Goal: Communication & Community: Participate in discussion

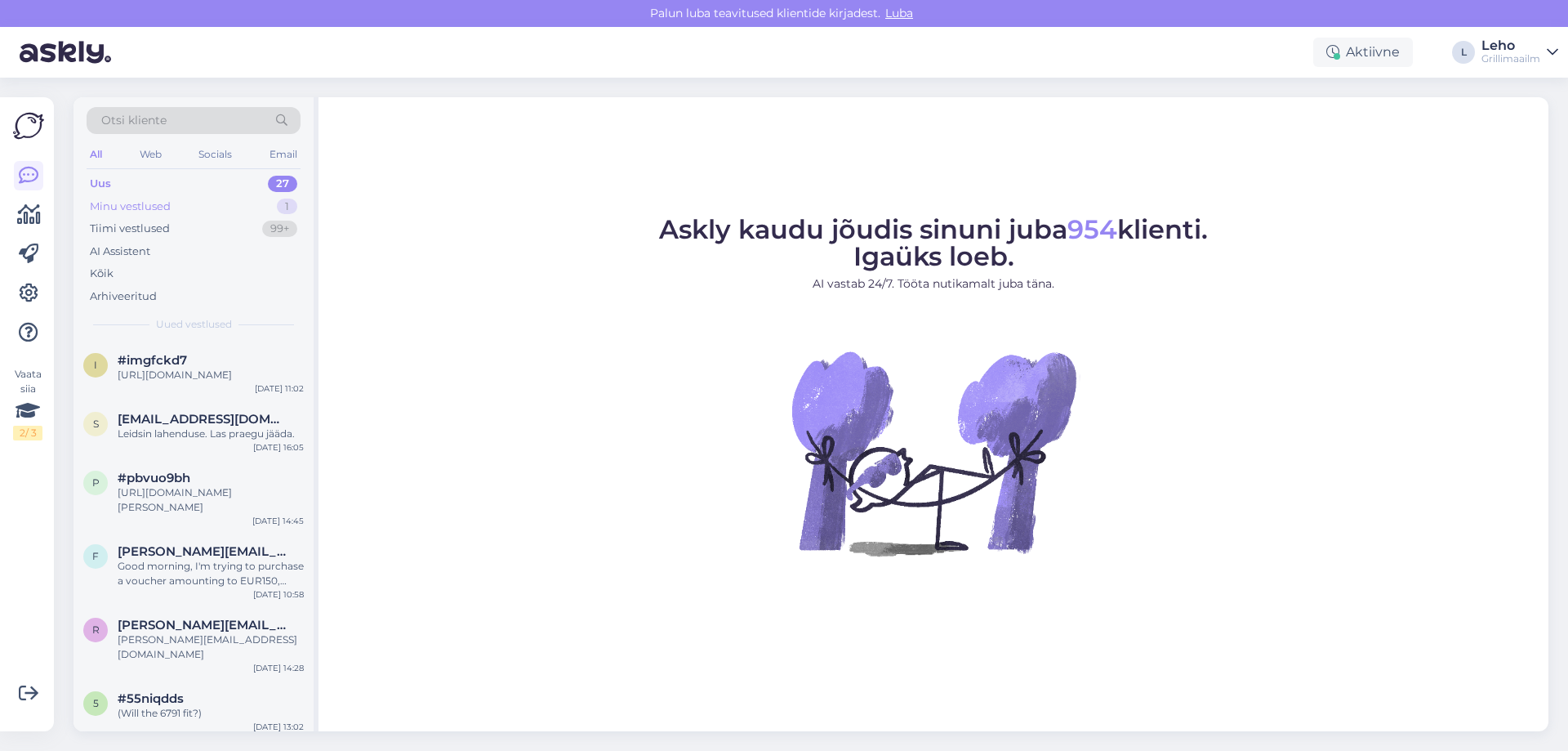
click at [128, 207] on div "Minu vestlused" at bounding box center [130, 207] width 81 height 16
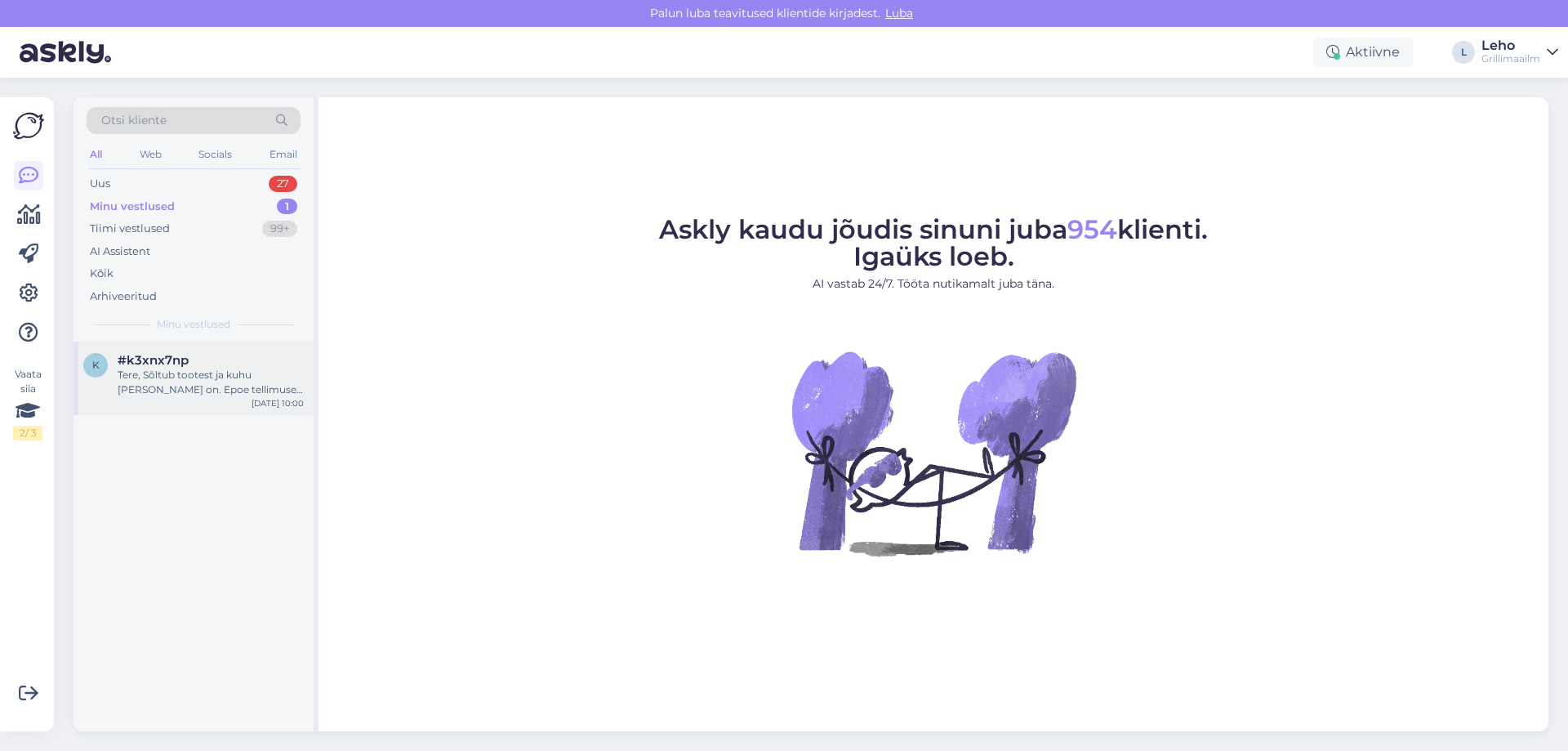
click at [196, 389] on div "Tere, Sõltub tootest ja kuhu [PERSON_NAME] on. Epoe tellimused pakiautomaati ül…" at bounding box center [210, 382] width 186 height 29
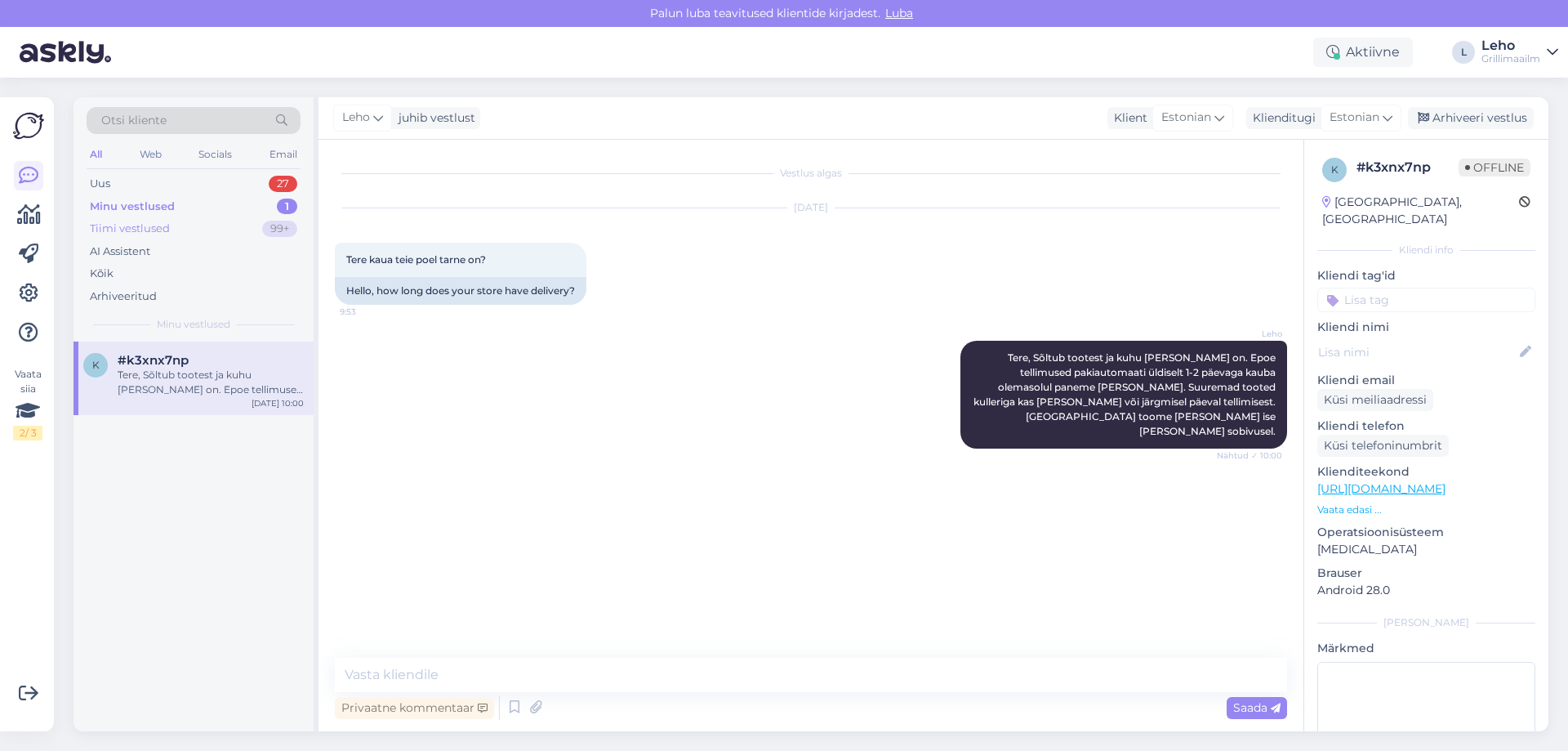
click at [135, 232] on div "Tiimi vestlused" at bounding box center [129, 229] width 80 height 16
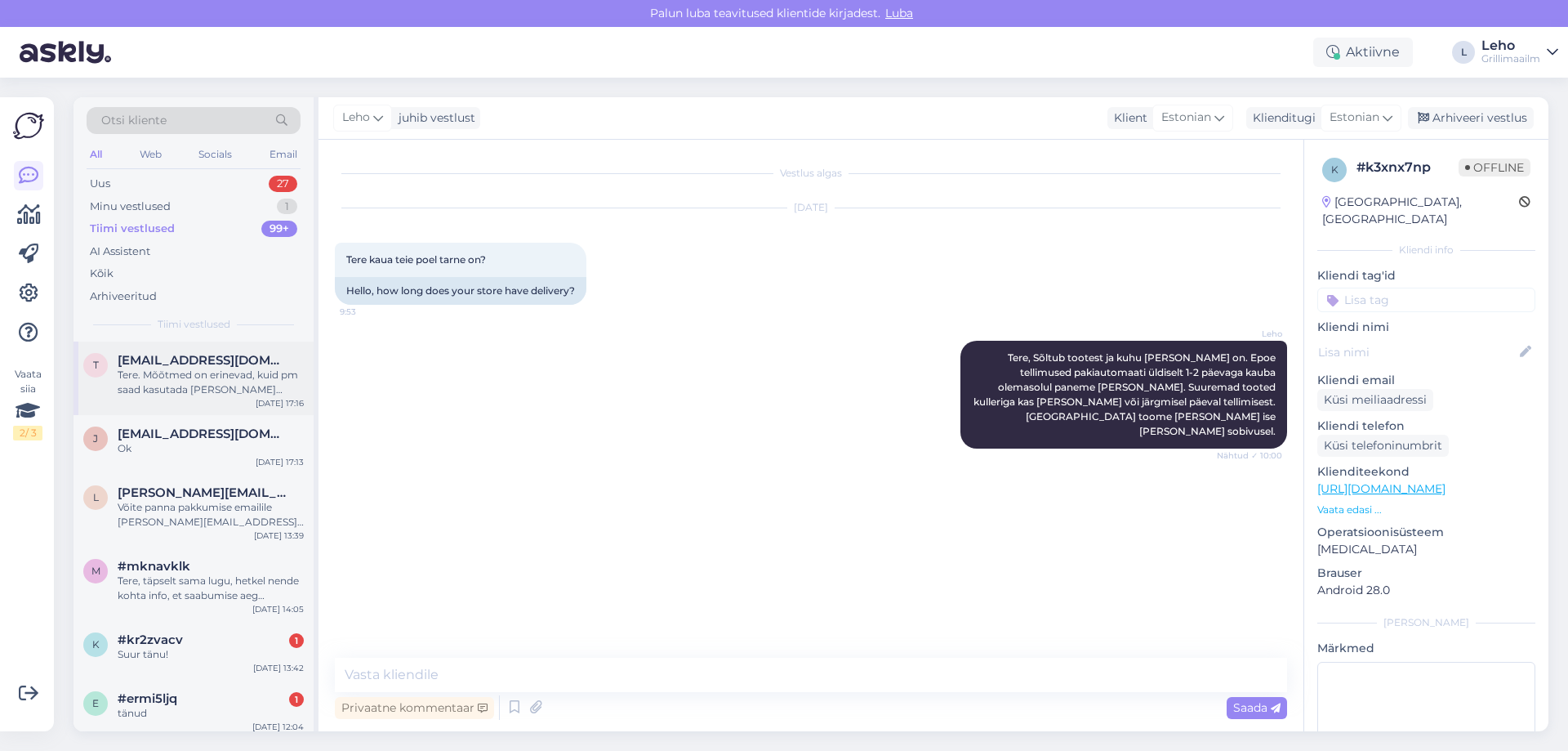
click at [168, 364] on span "[EMAIL_ADDRESS][DOMAIN_NAME]" at bounding box center [203, 360] width 170 height 14
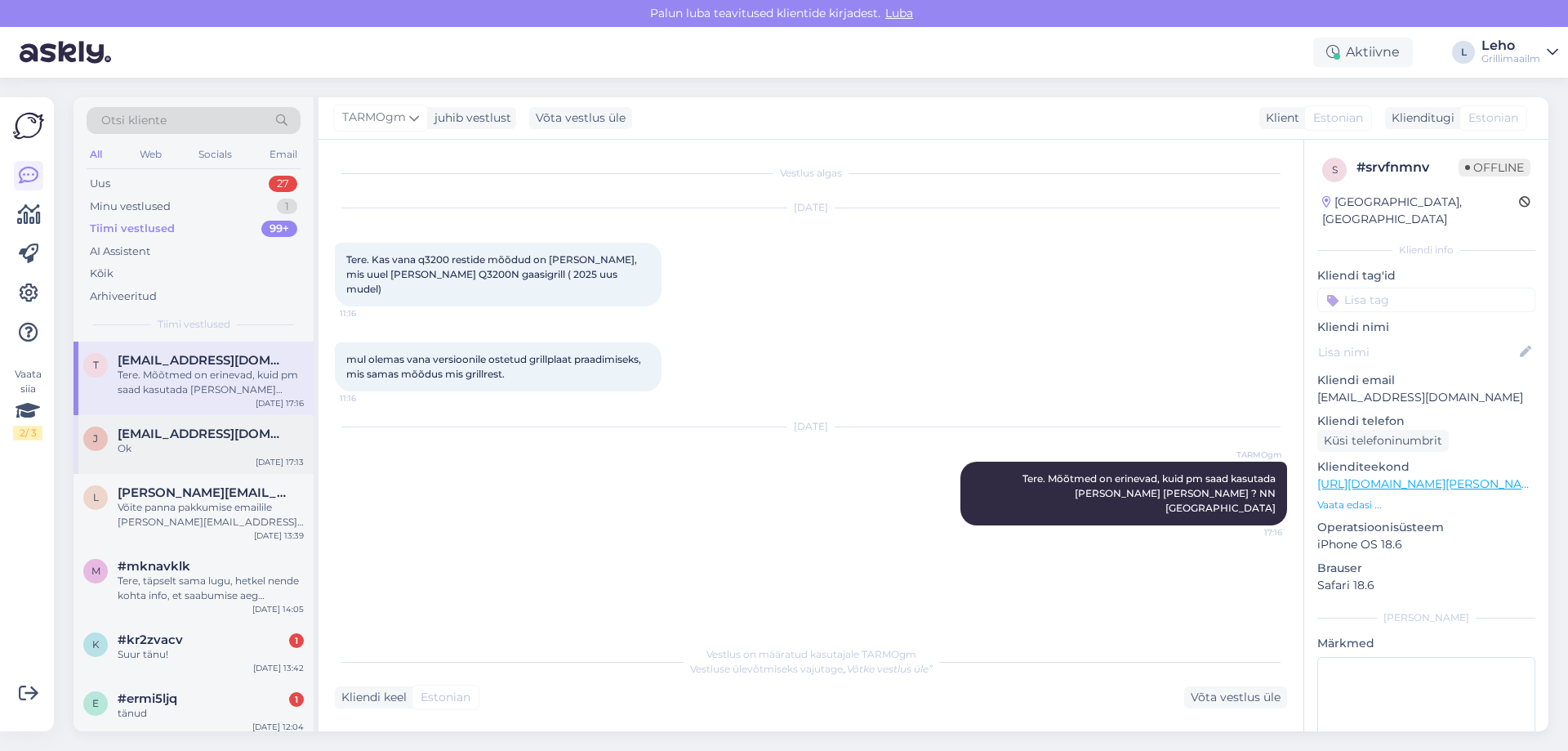
click at [164, 448] on div "Ok" at bounding box center [210, 448] width 186 height 14
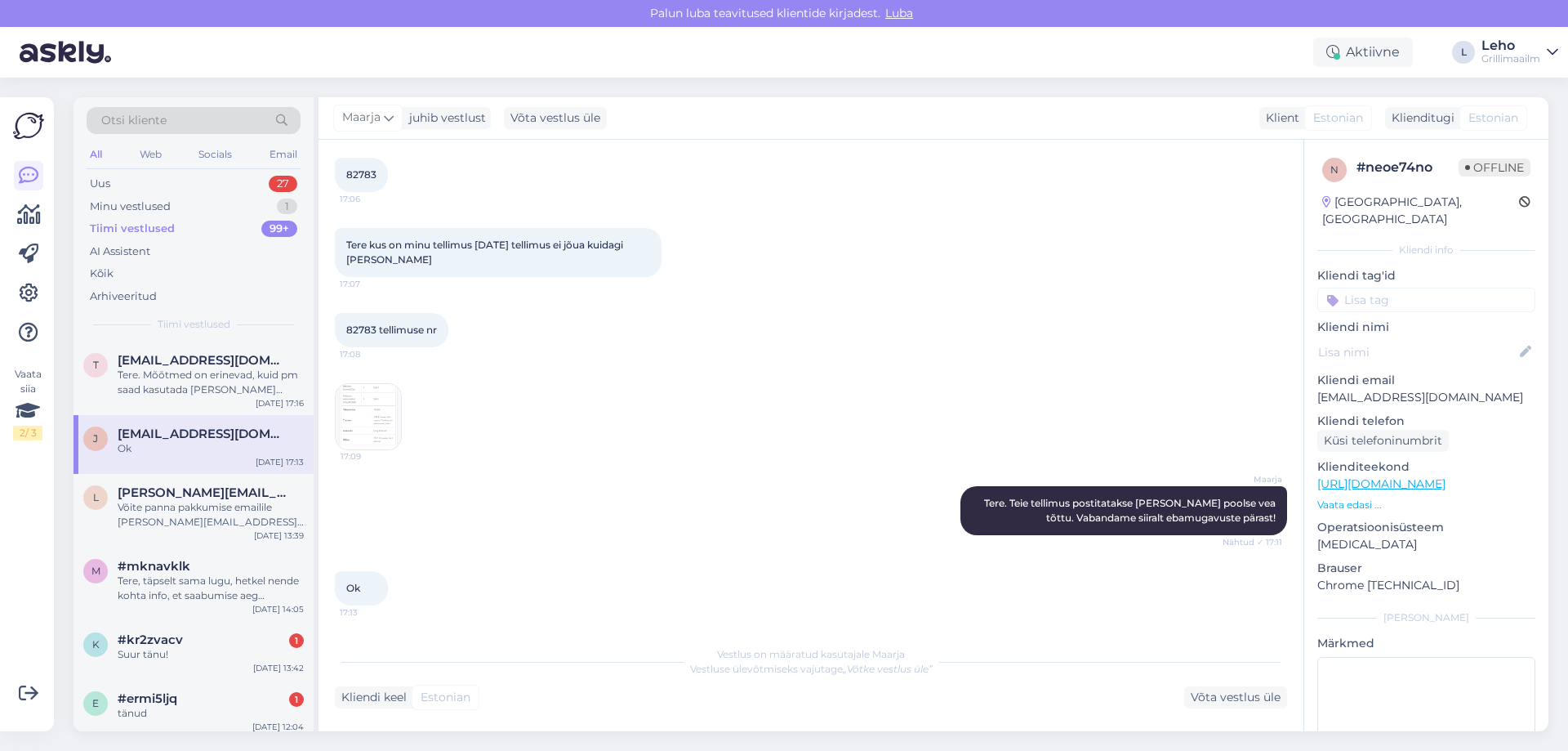
scroll to position [86, 0]
click at [193, 509] on div "Võite panna pakkumise emailile [PERSON_NAME][EMAIL_ADDRESS][DOMAIN_NAME]" at bounding box center [210, 515] width 186 height 29
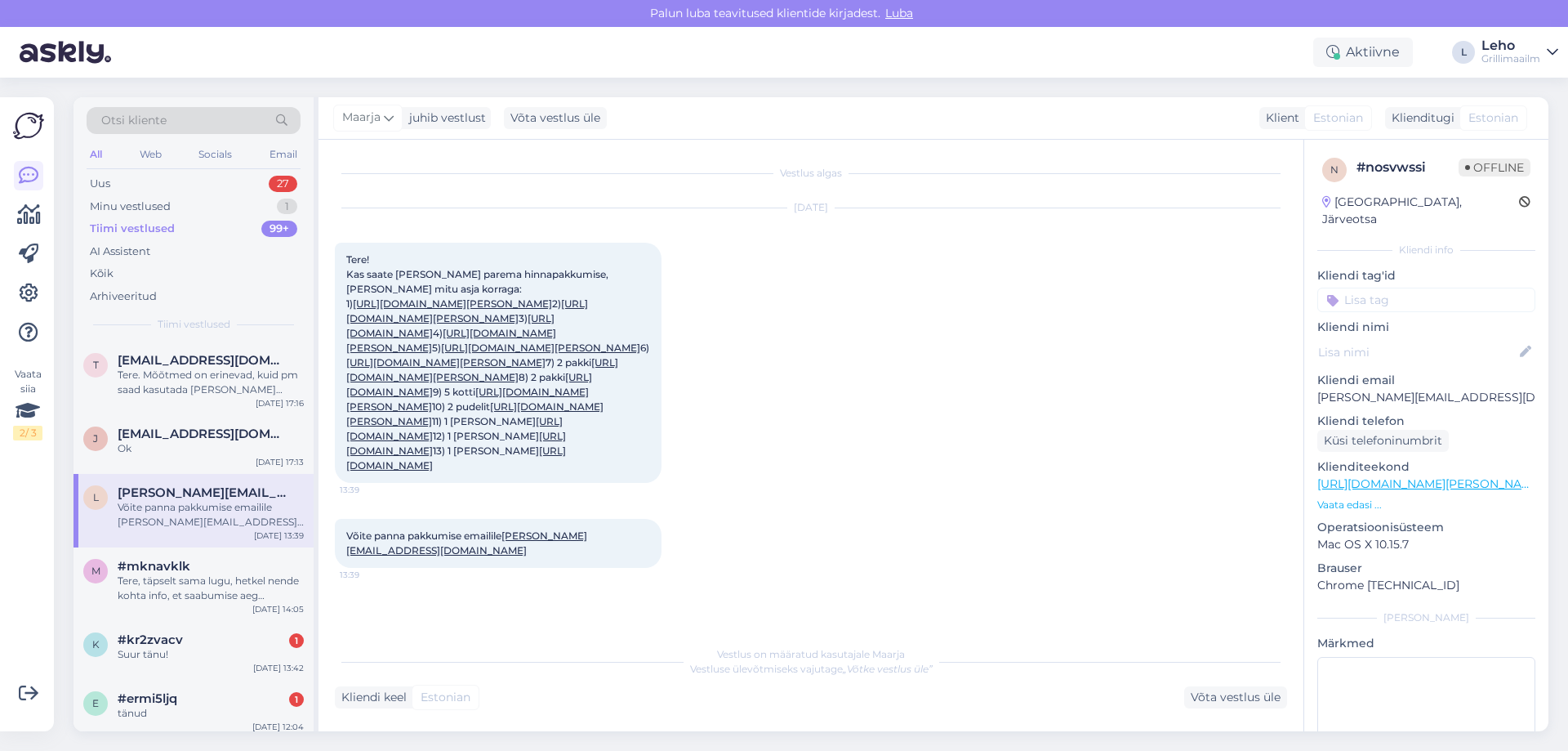
scroll to position [125, 0]
click at [173, 577] on div "Tere, täpselt sama lugu, hetkel nende kohta info, et saabumise aeg Detsember." at bounding box center [210, 588] width 186 height 29
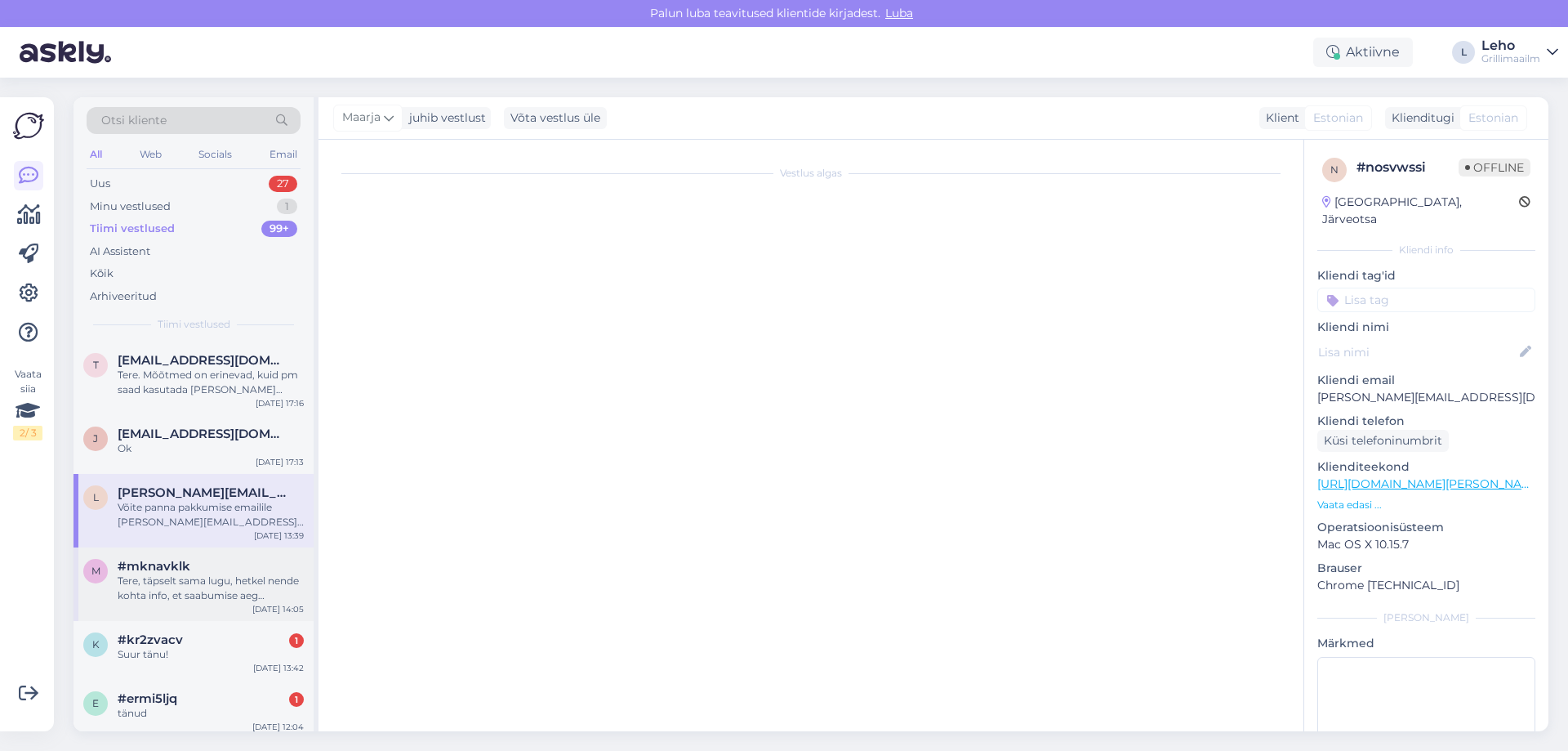
scroll to position [0, 0]
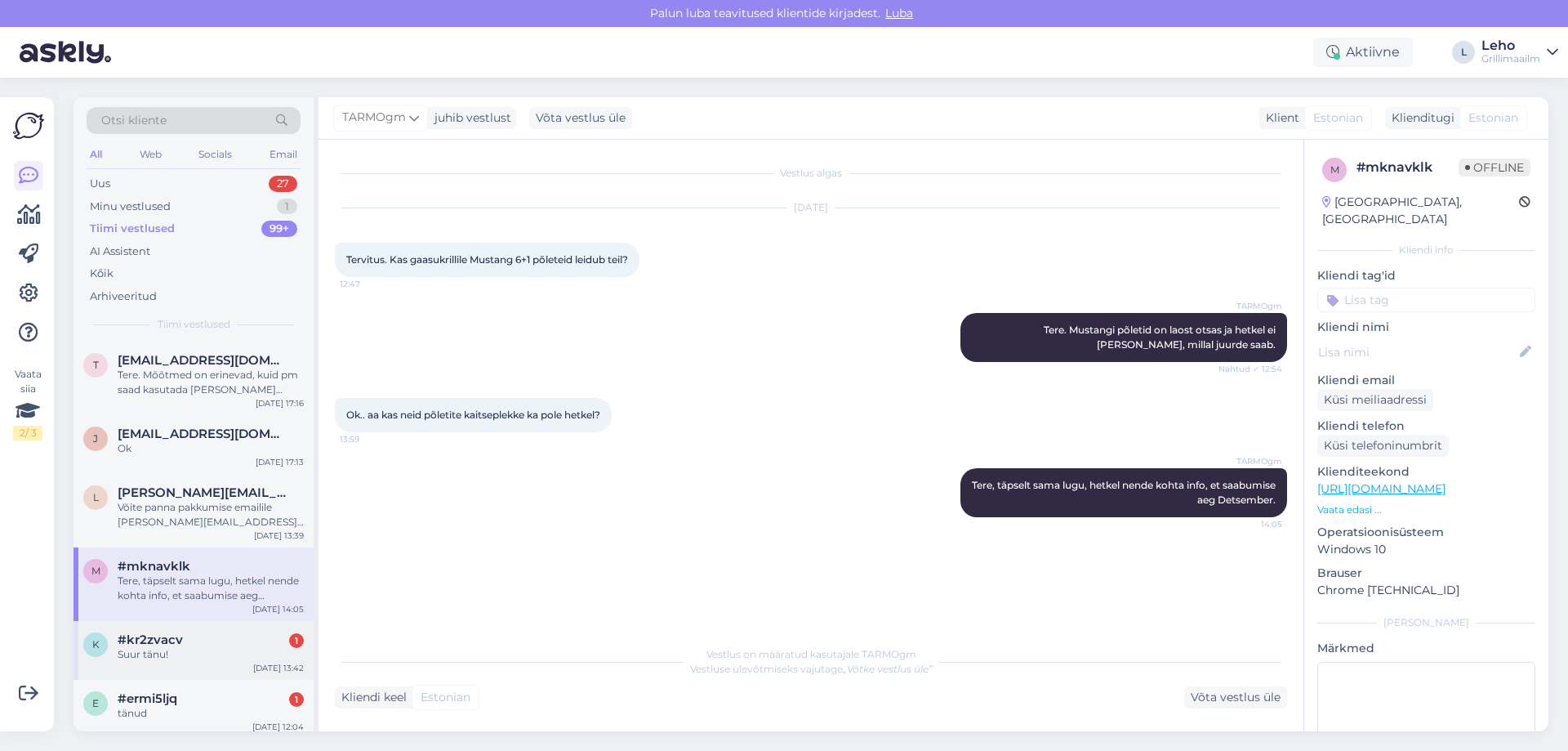
click at [184, 649] on div "Suur tänu!" at bounding box center [210, 654] width 186 height 14
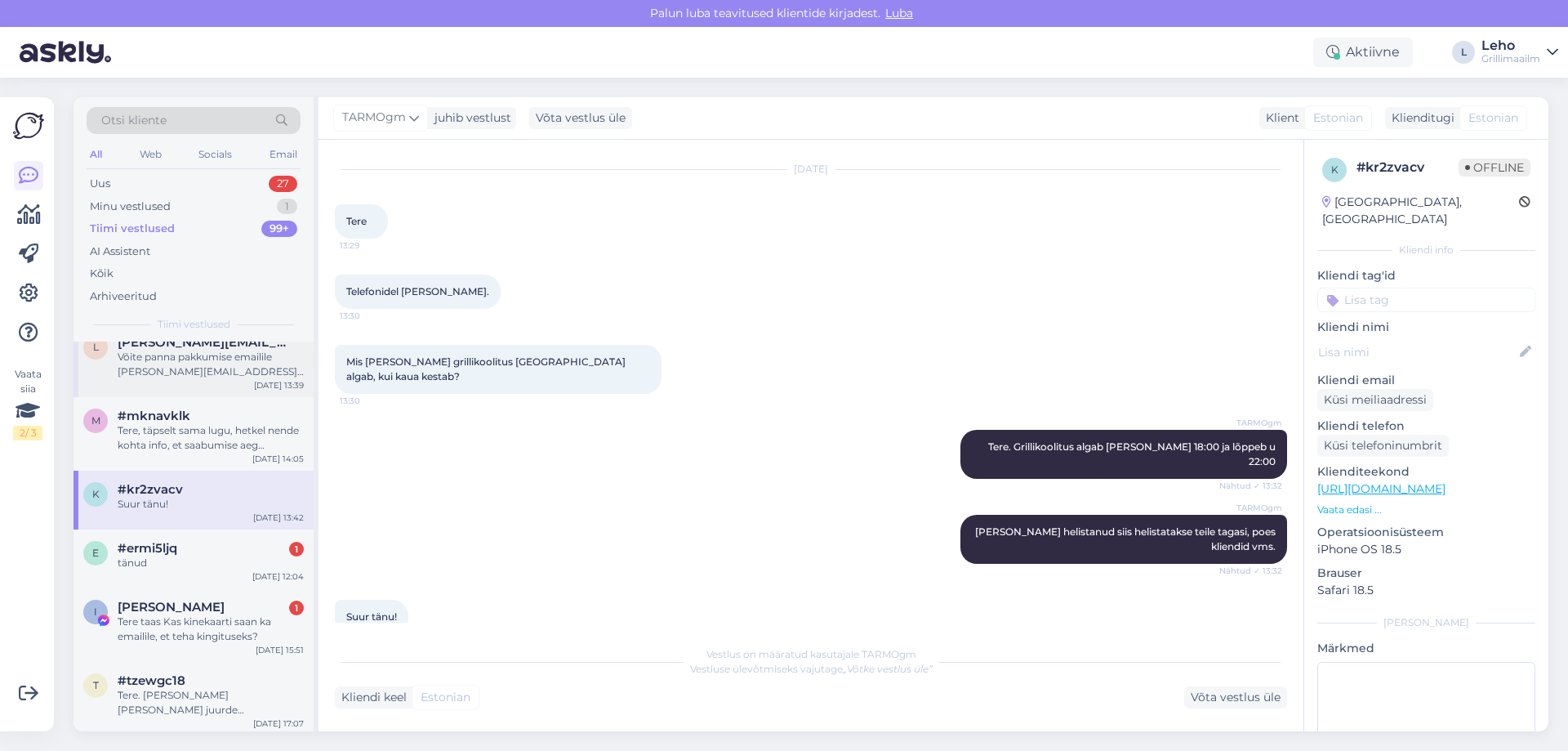
scroll to position [163, 0]
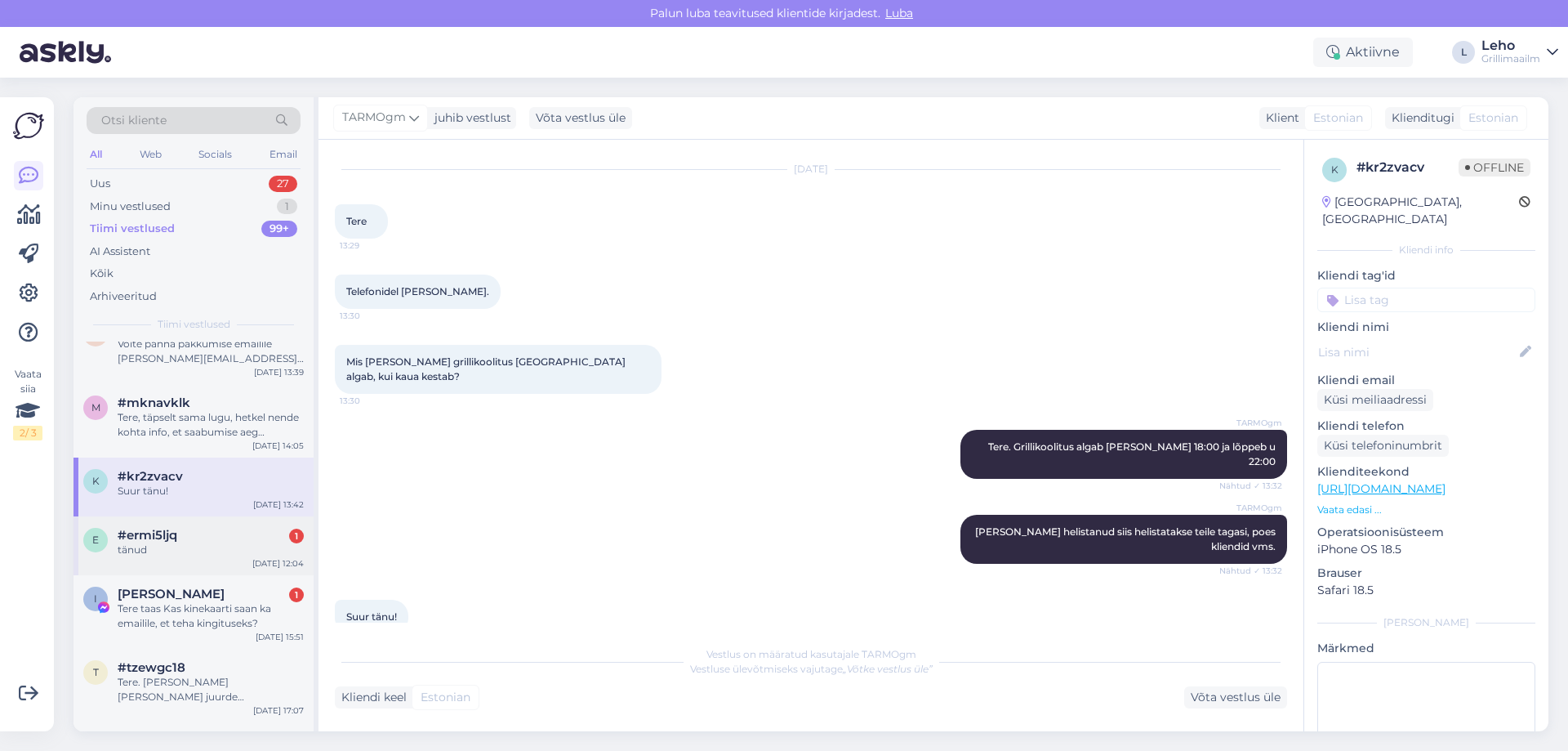
click at [177, 551] on div "tänud" at bounding box center [210, 549] width 186 height 14
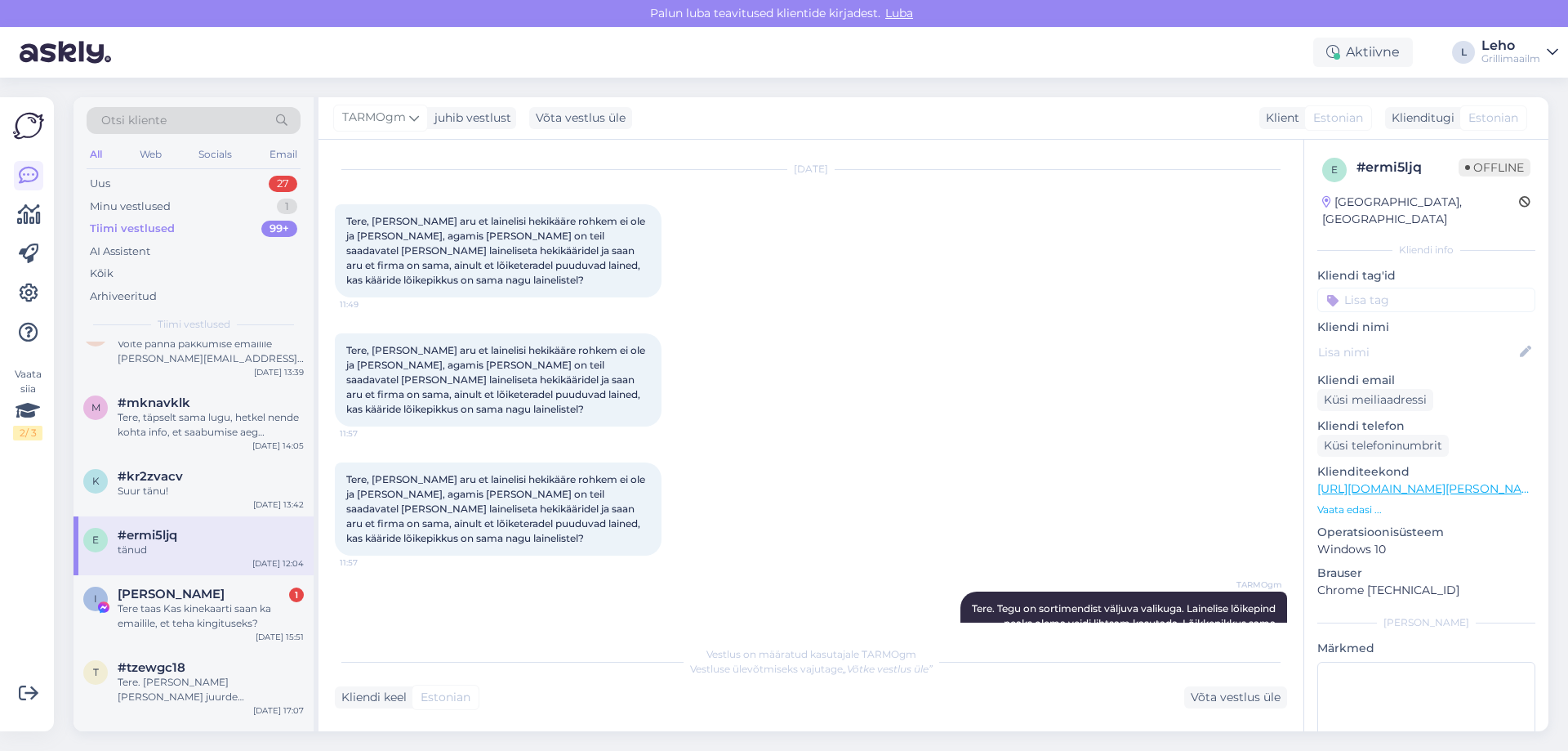
scroll to position [285, 0]
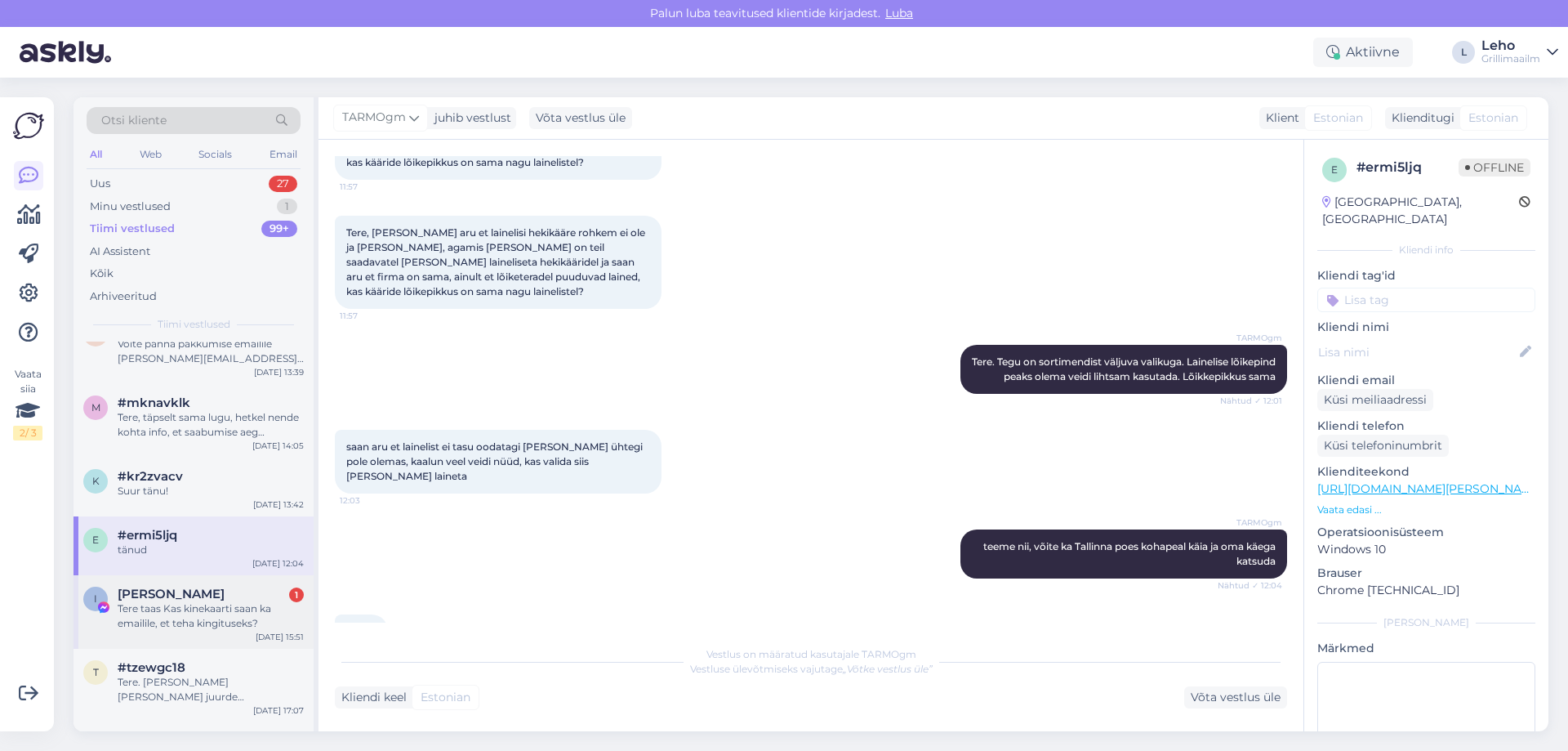
click at [173, 609] on div "Tere taas Kas kinekaarti saan ka emailile, et teha kingituseks?" at bounding box center [210, 616] width 186 height 29
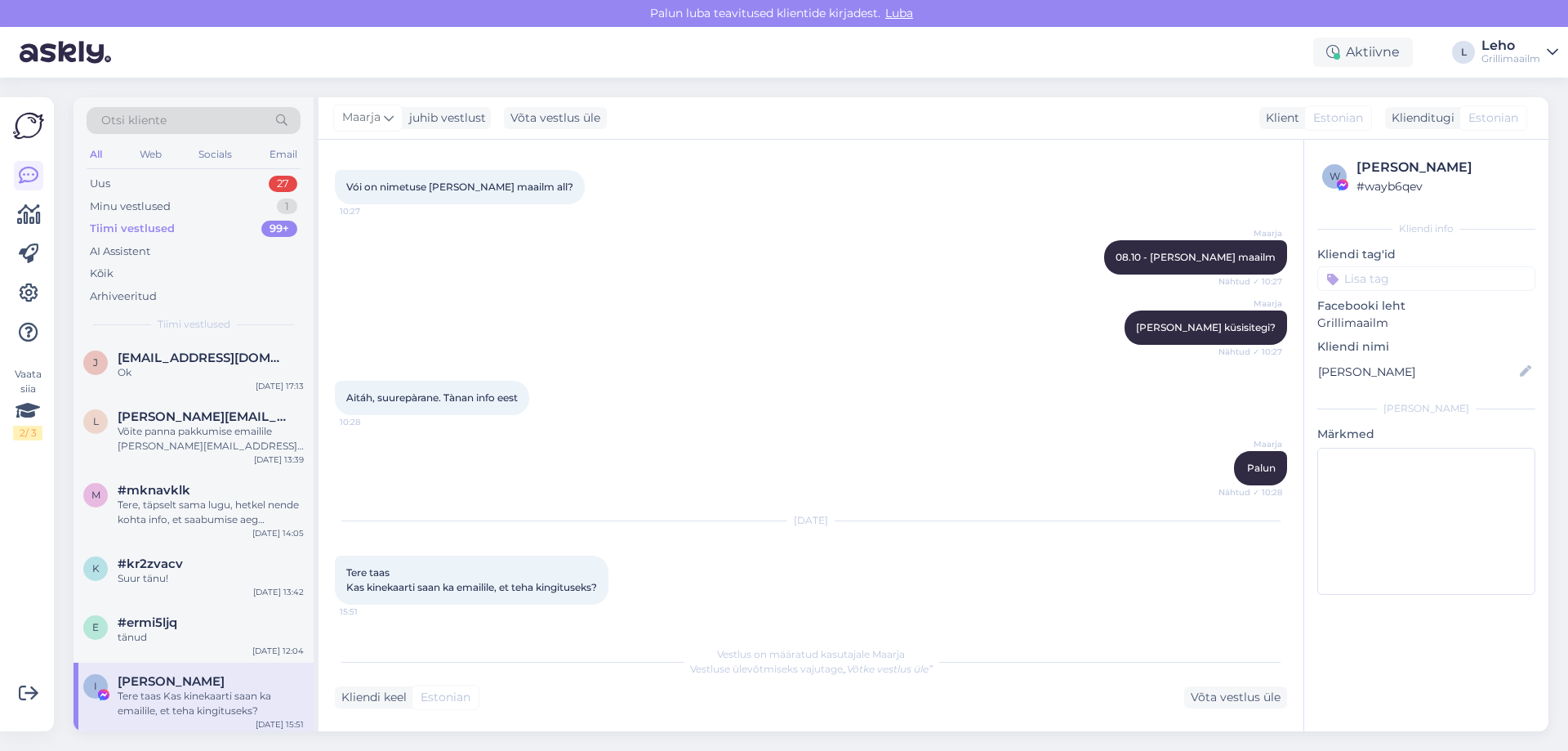
scroll to position [0, 0]
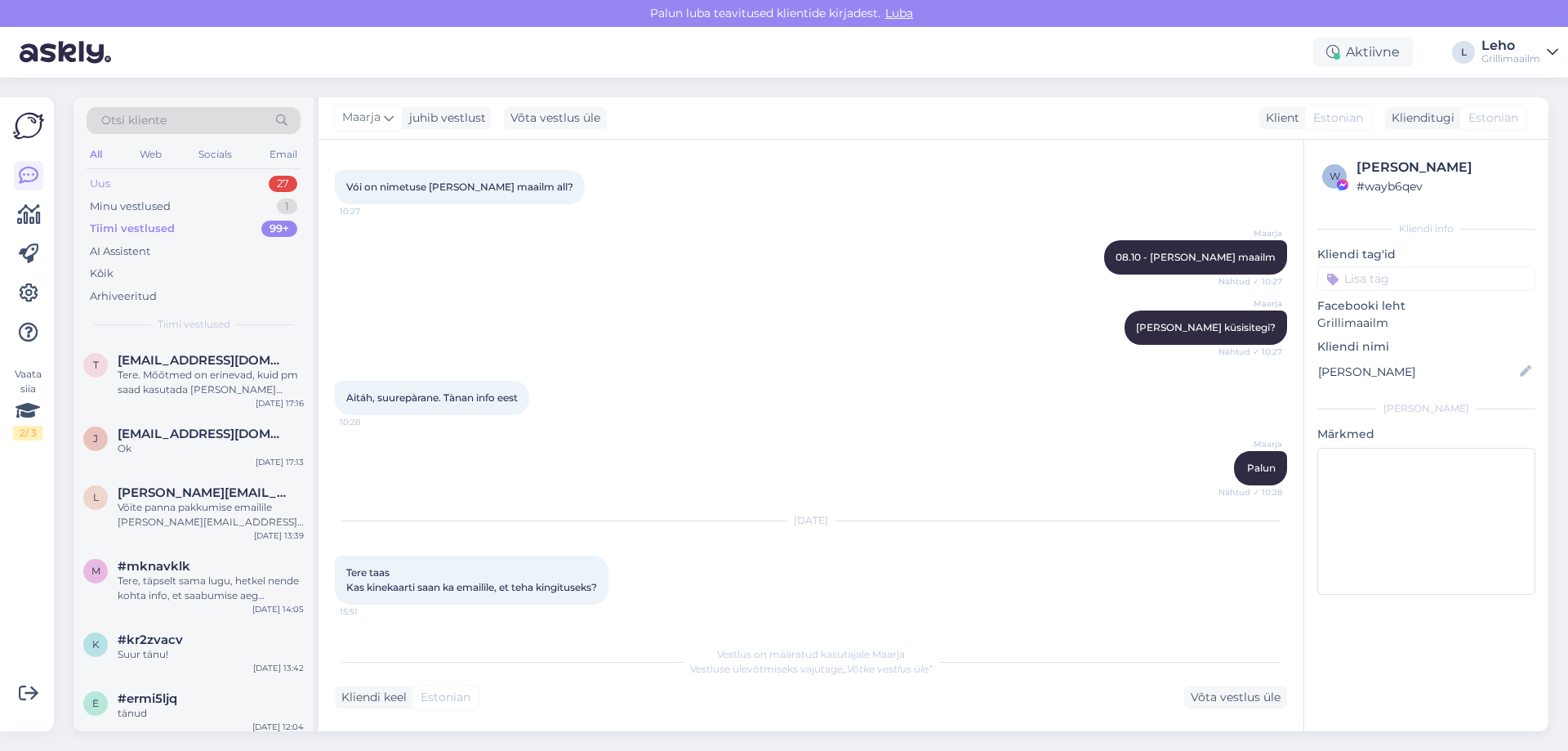
click at [125, 184] on div "Uus 27" at bounding box center [194, 184] width 214 height 23
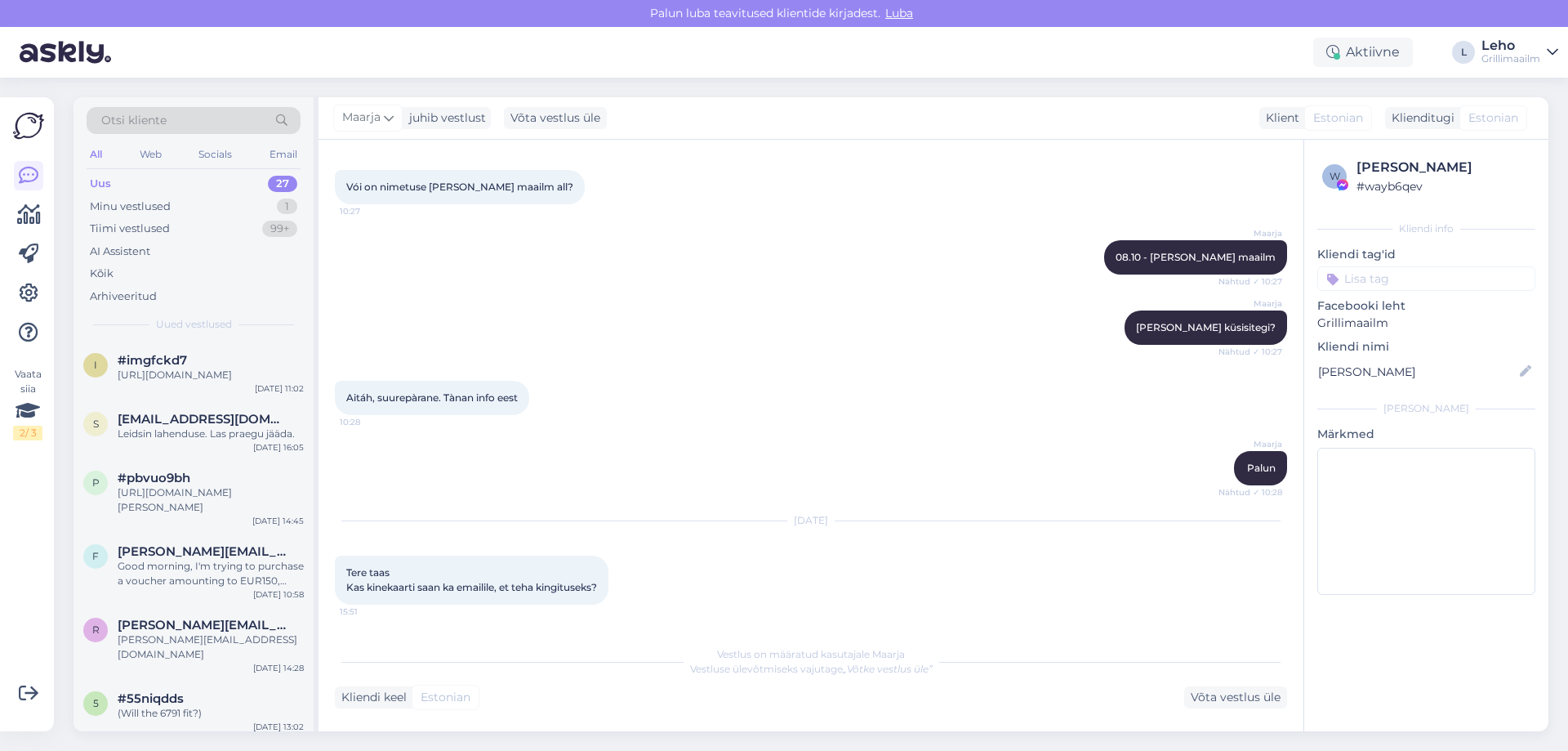
click at [1551, 56] on icon at bounding box center [1553, 52] width 12 height 14
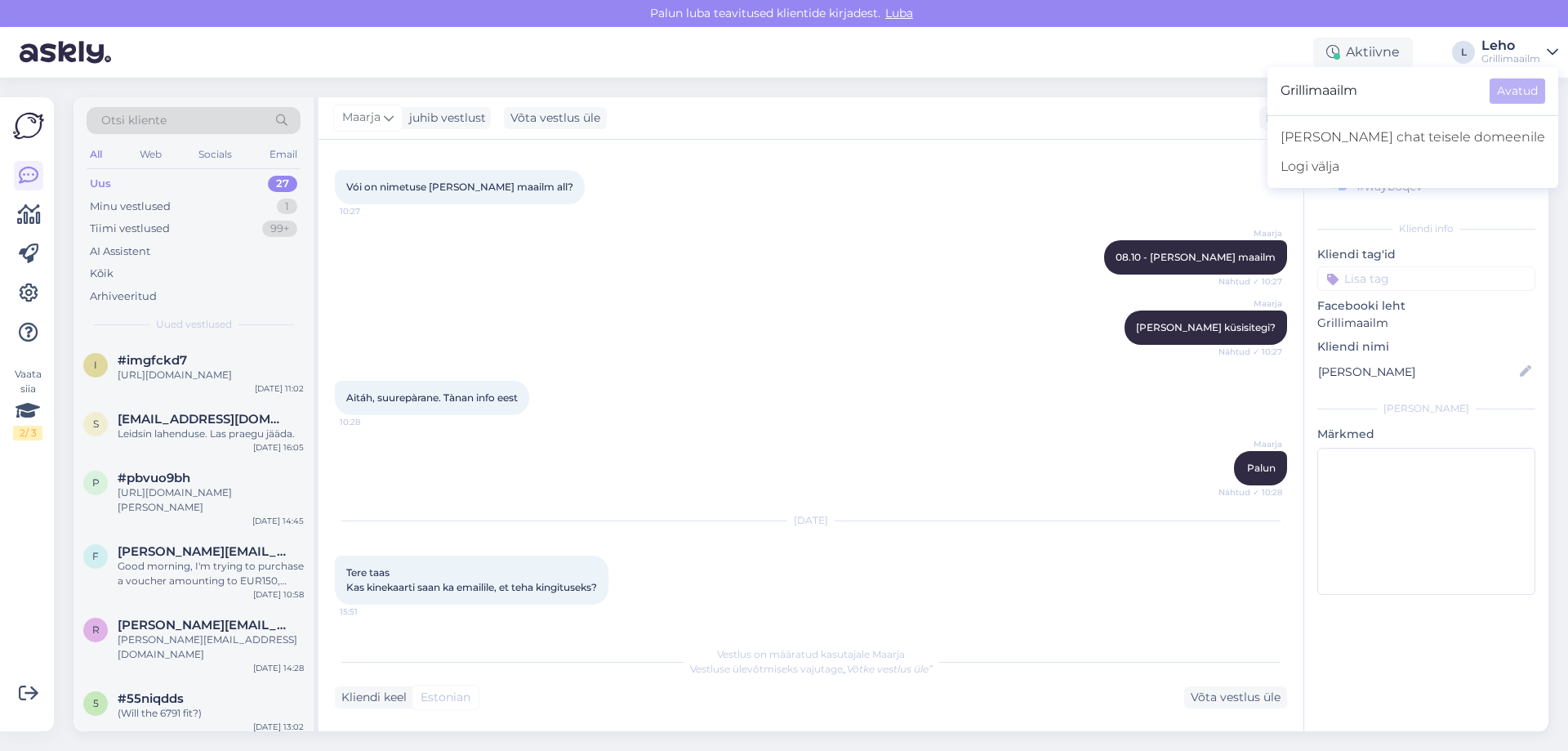
click at [1549, 50] on icon at bounding box center [1553, 52] width 12 height 14
